Goal: Find specific page/section: Find specific page/section

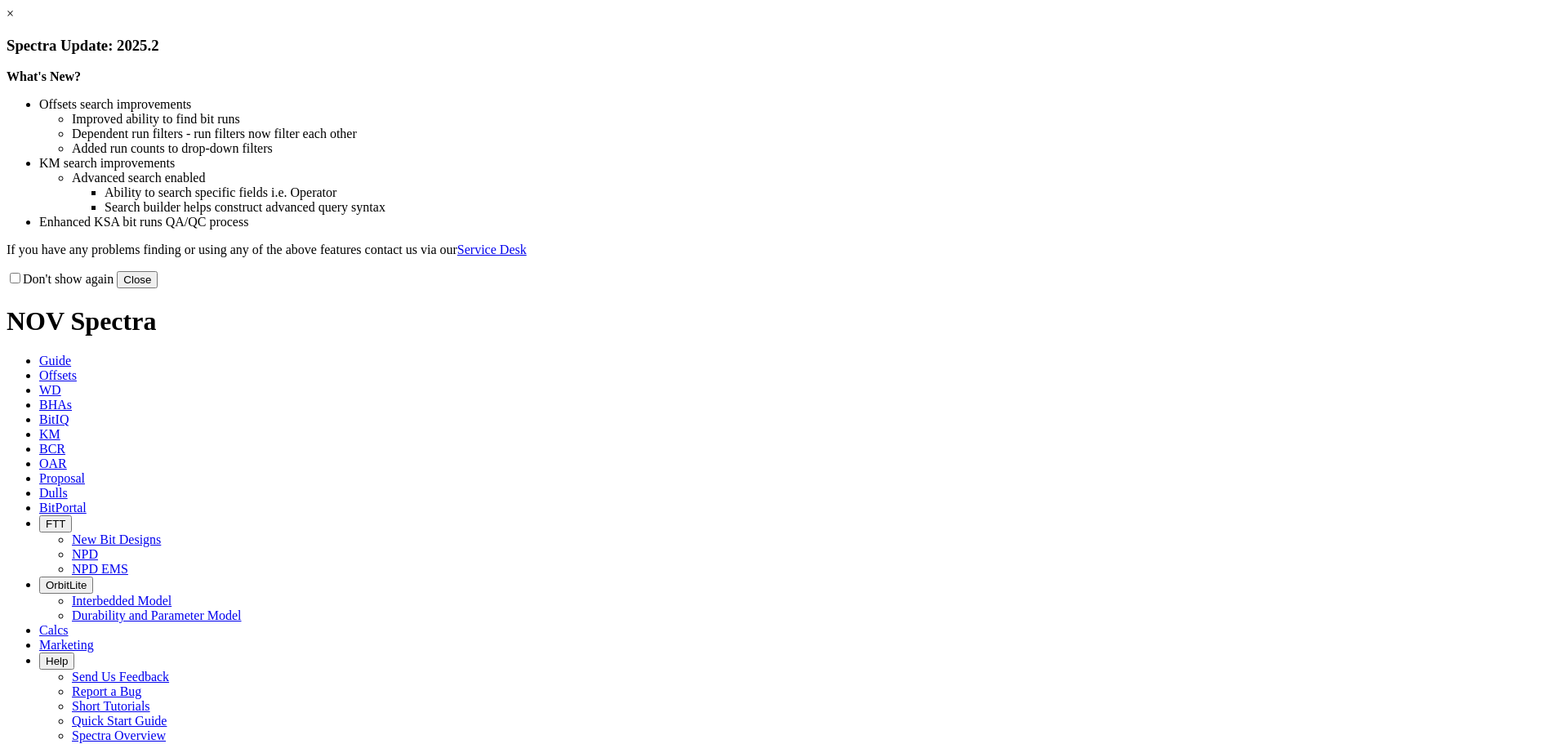
click at [158, 288] on button "Close" at bounding box center [137, 280] width 41 height 17
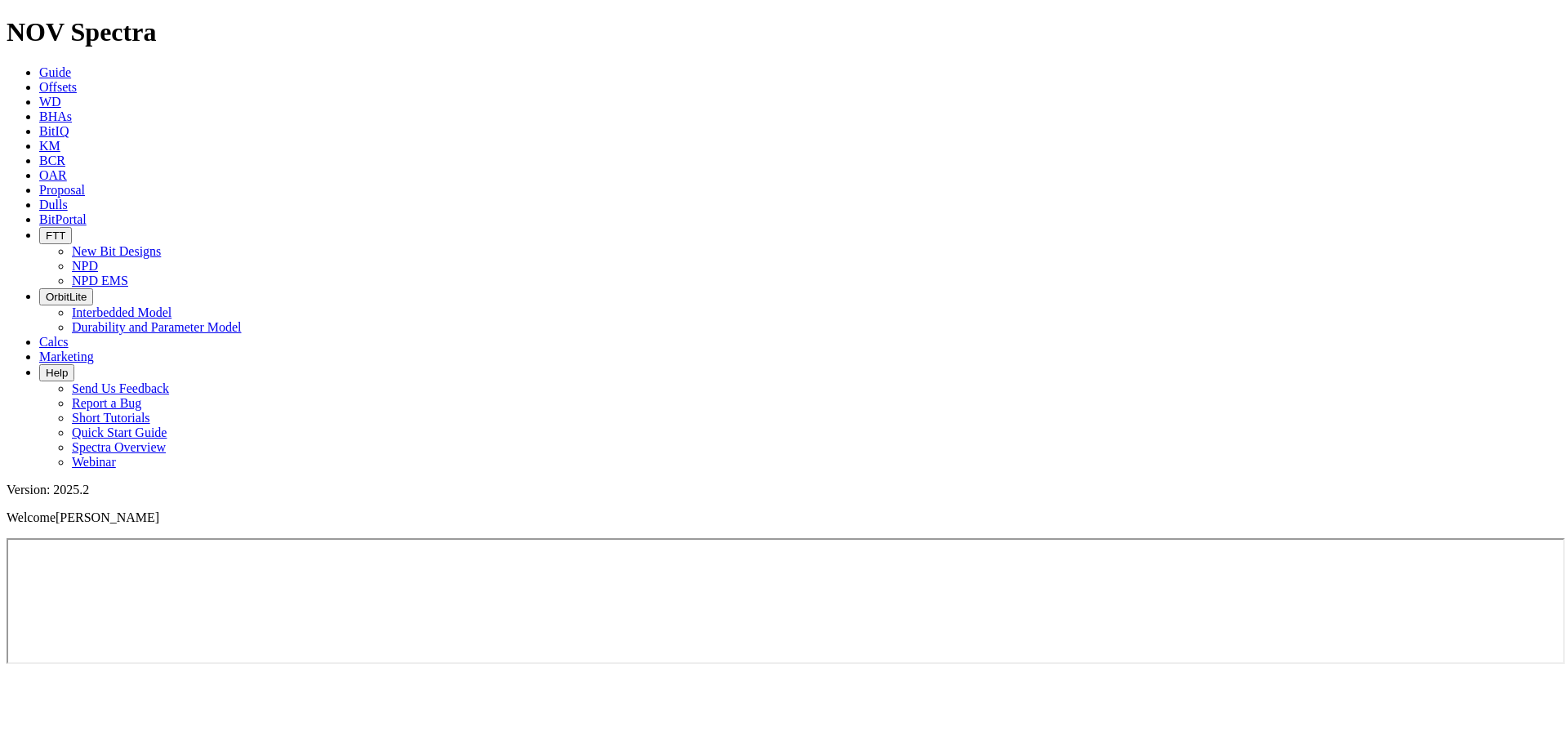
click at [46, 229] on icon "button" at bounding box center [46, 235] width 0 height 12
click at [128, 274] on link "NPD EMS" at bounding box center [99, 281] width 56 height 14
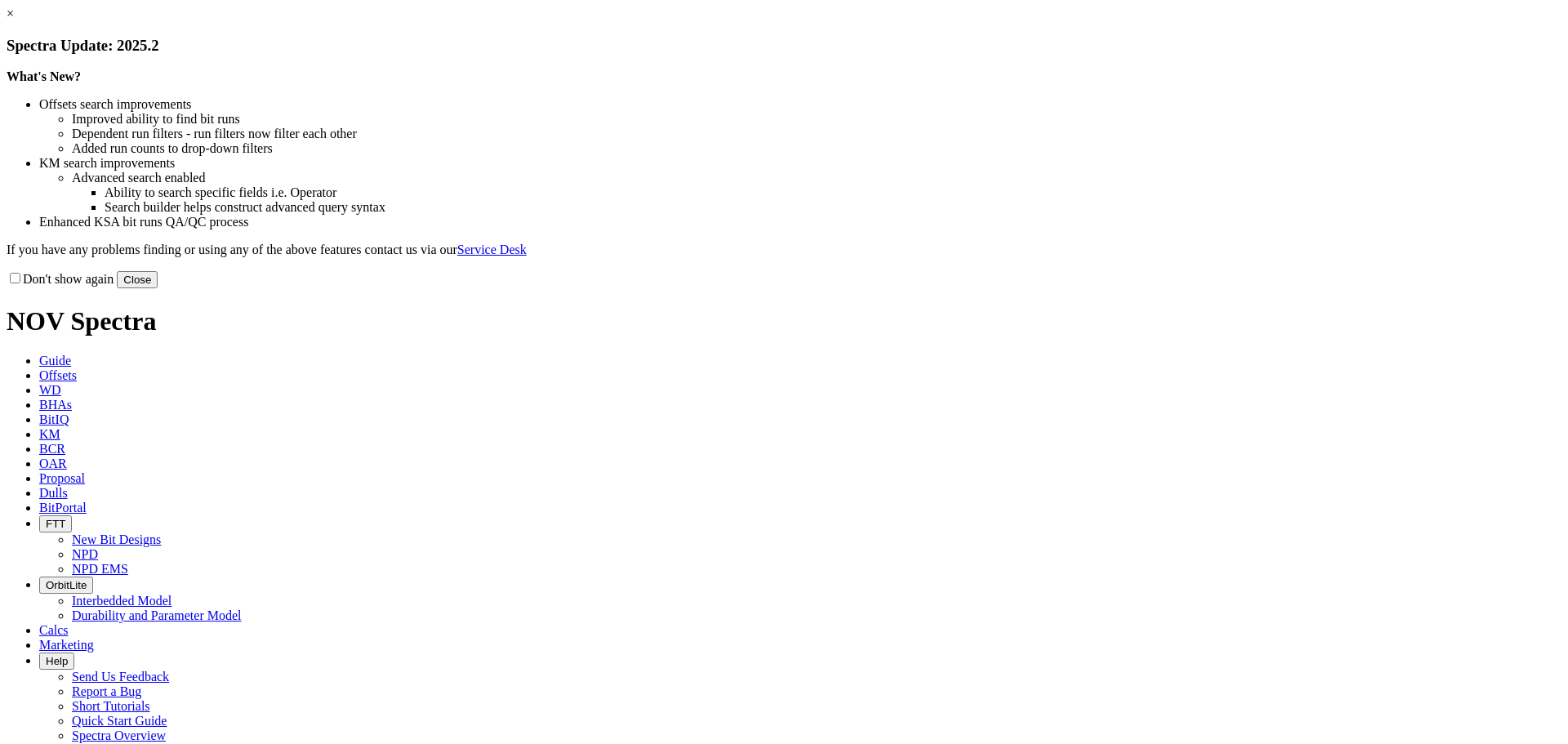
click at [158, 288] on button "Close" at bounding box center [137, 280] width 41 height 17
